Goal: Task Accomplishment & Management: Check status

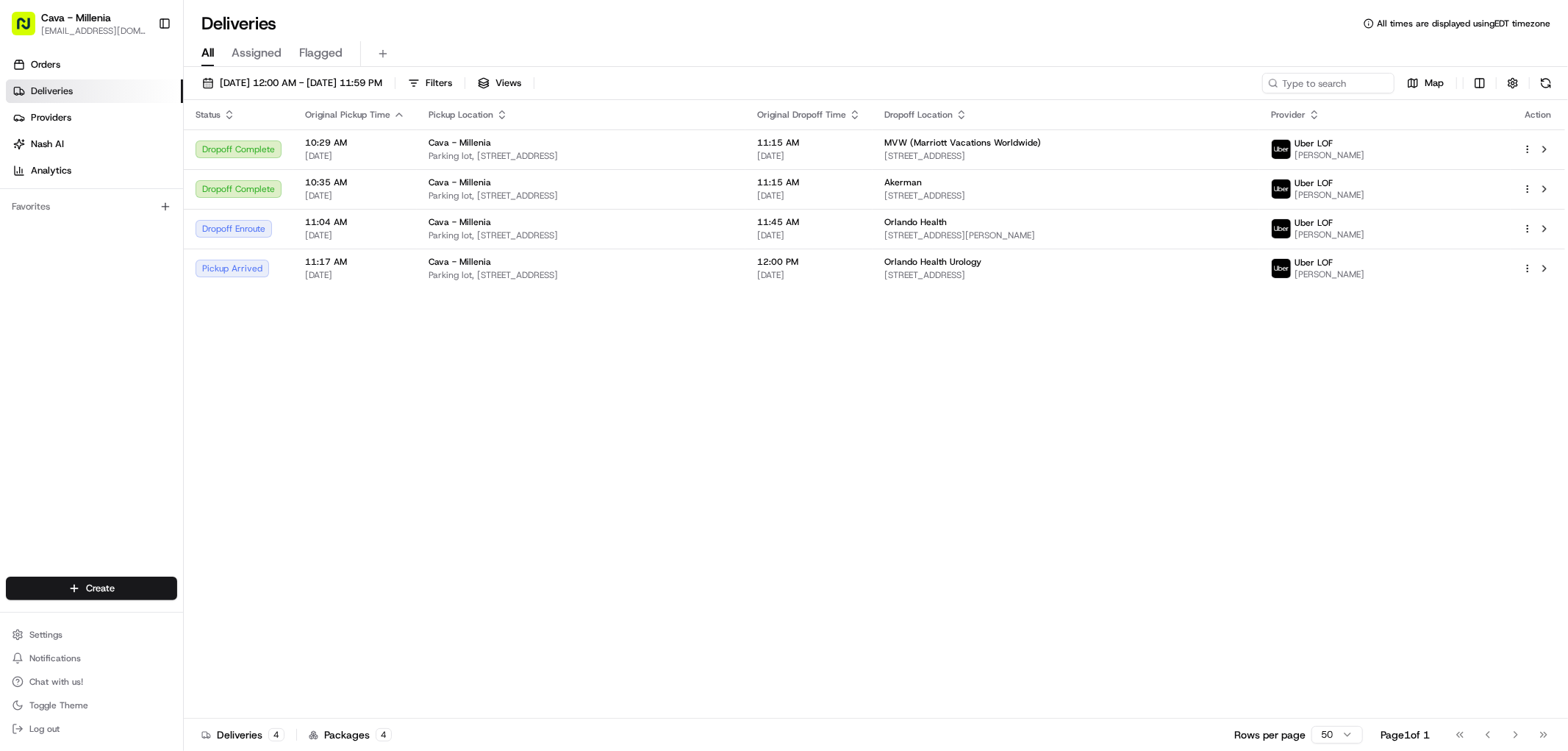
click at [125, 88] on link "Deliveries" at bounding box center [94, 90] width 177 height 23
click at [129, 59] on link "Orders" at bounding box center [94, 65] width 177 height 23
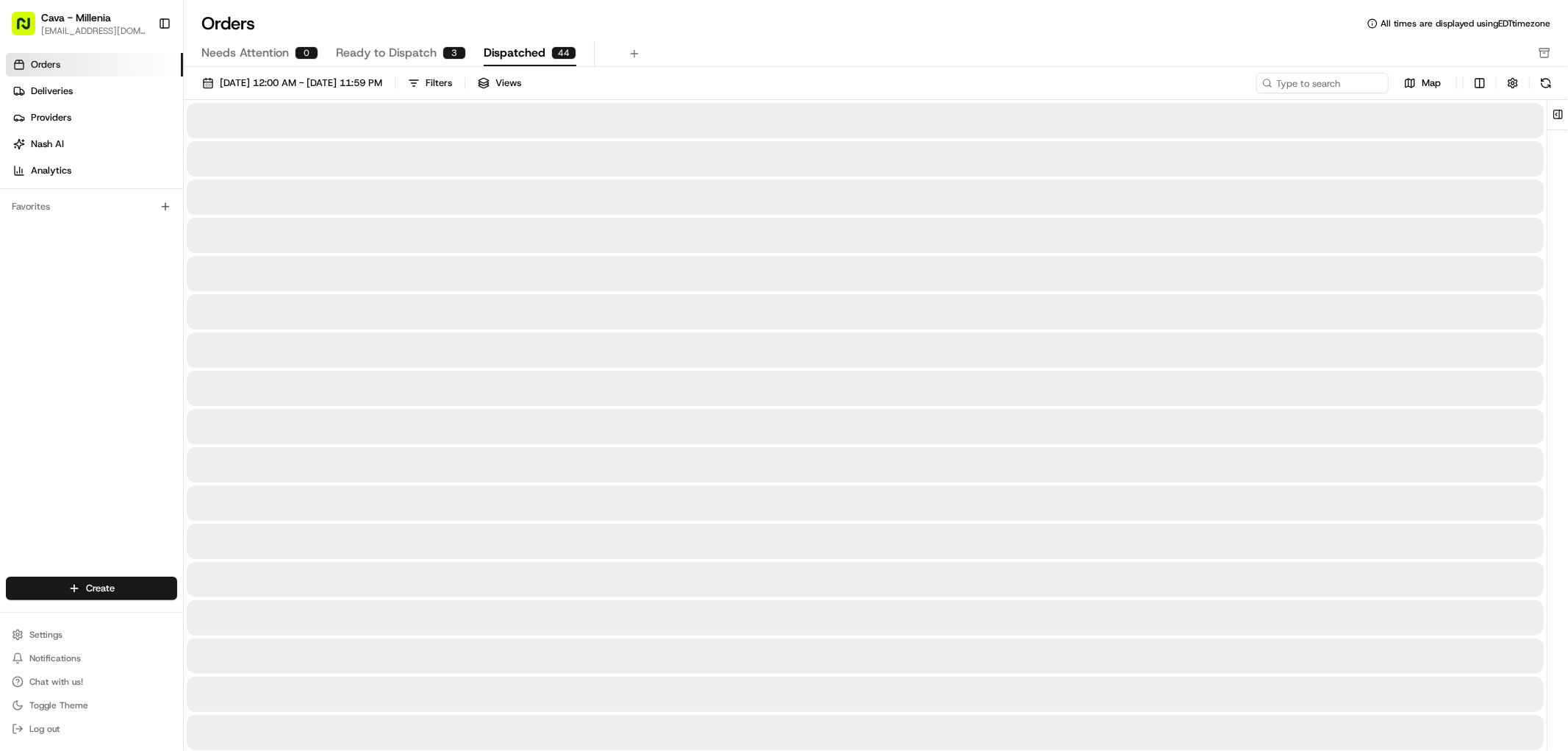
click at [555, 41] on button "Dispatched 44" at bounding box center [530, 53] width 93 height 25
